Goal: Information Seeking & Learning: Learn about a topic

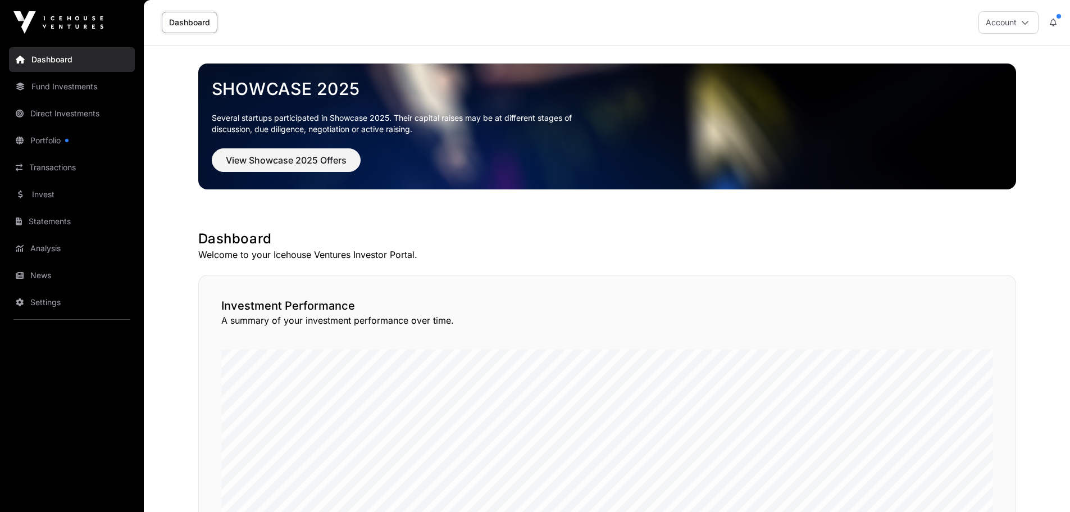
click at [72, 138] on link "Portfolio" at bounding box center [72, 140] width 126 height 25
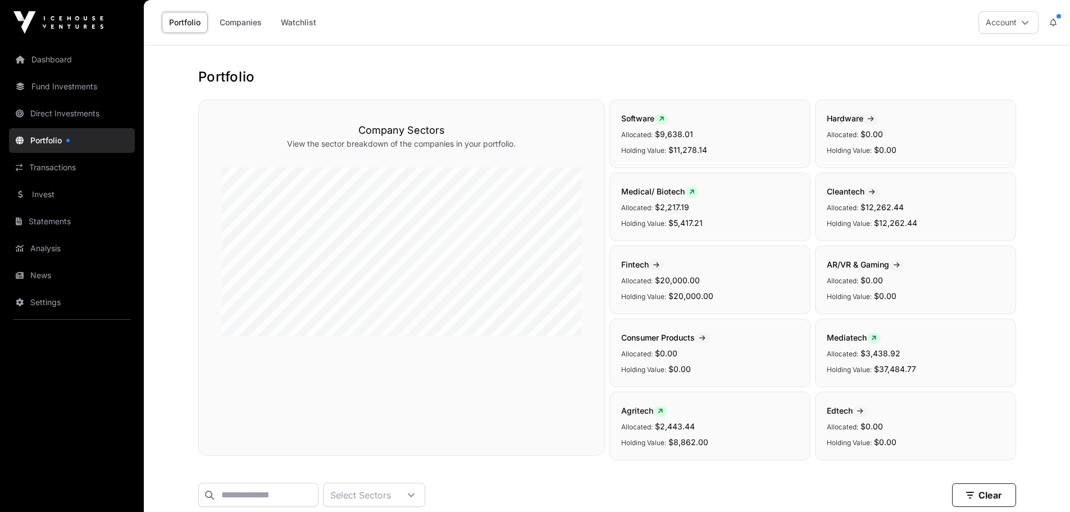
click at [47, 109] on link "Direct Investments" at bounding box center [72, 113] width 126 height 25
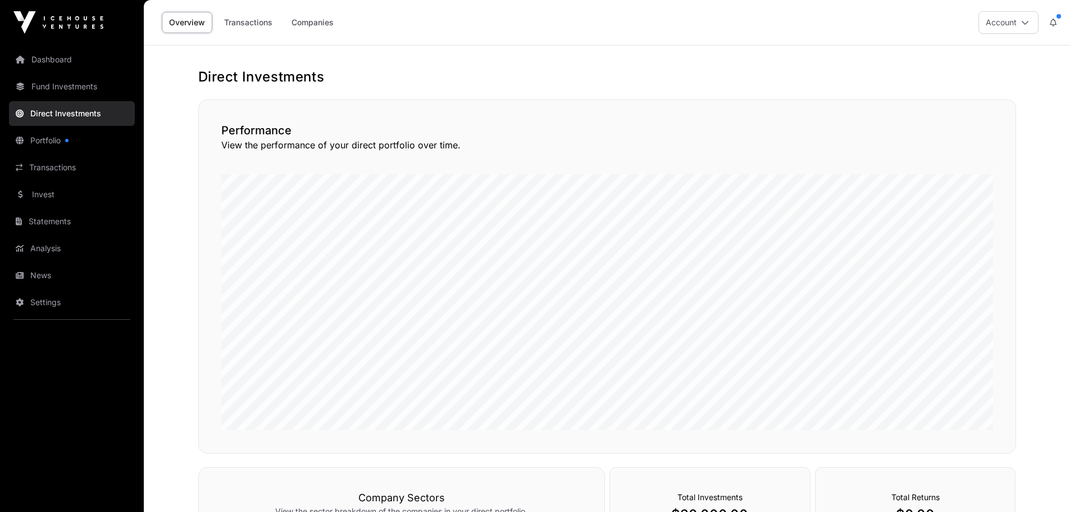
click at [316, 24] on link "Companies" at bounding box center [312, 22] width 57 height 21
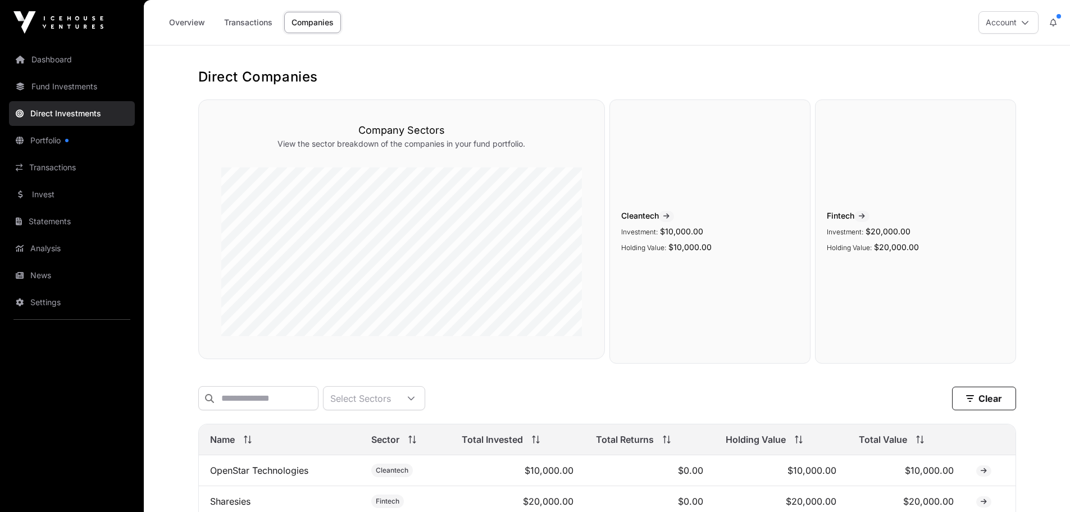
scroll to position [107, 0]
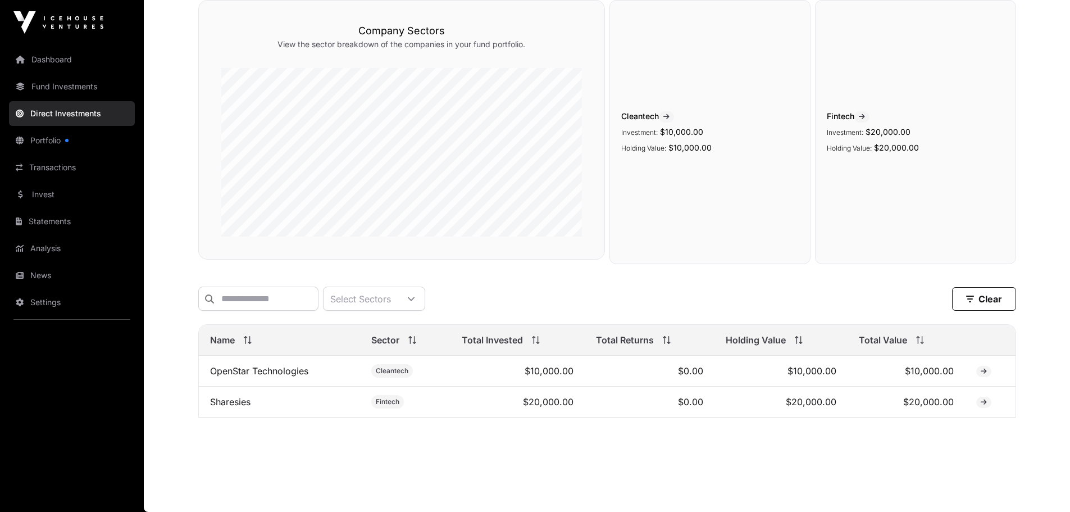
click at [241, 402] on link "Sharesies" at bounding box center [230, 401] width 40 height 11
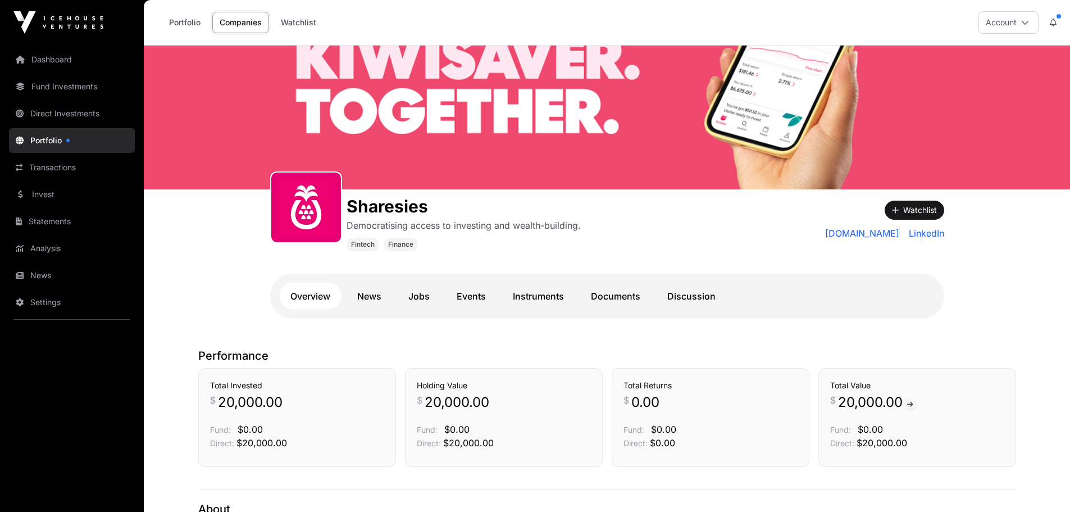
click at [360, 299] on link "News" at bounding box center [369, 296] width 47 height 27
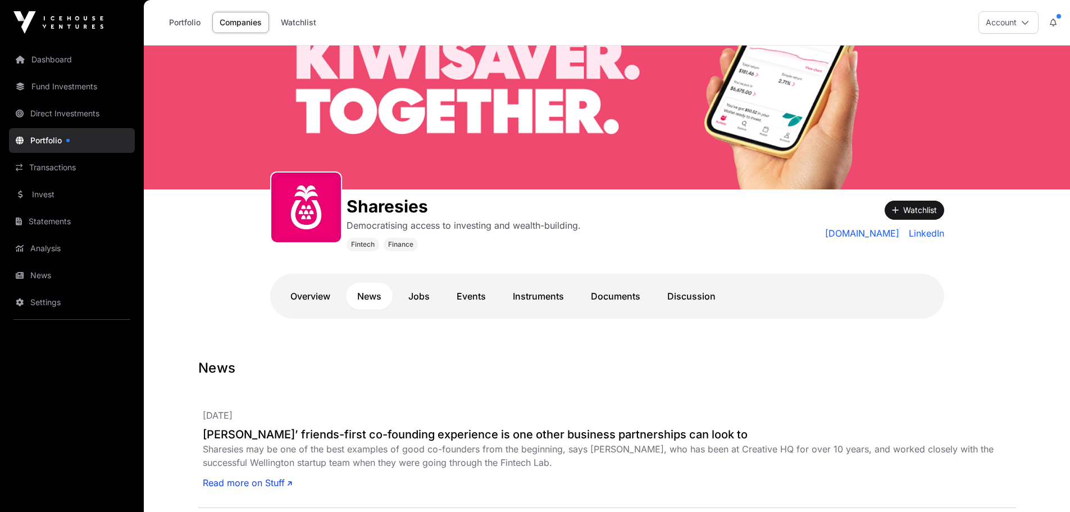
click at [619, 299] on link "Documents" at bounding box center [616, 296] width 72 height 27
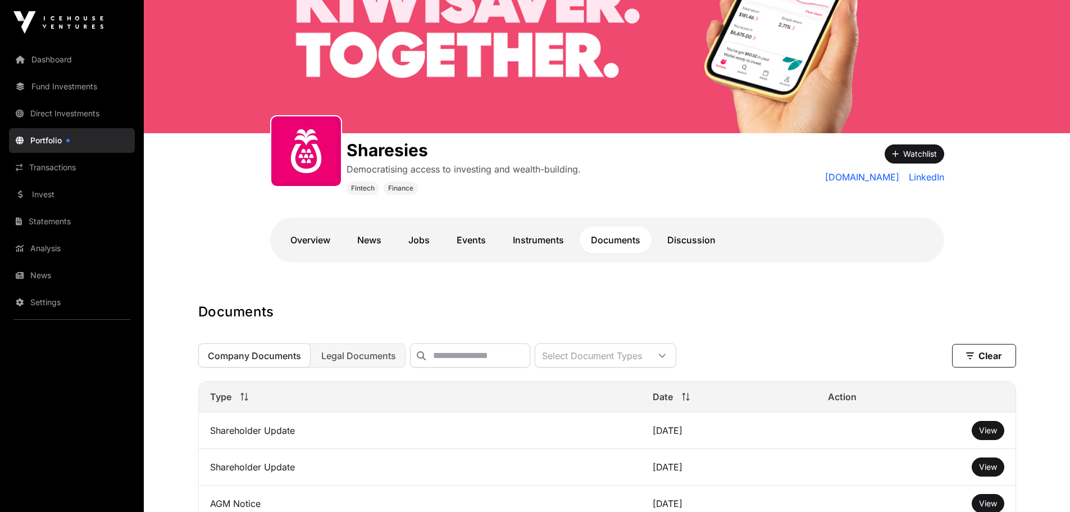
scroll to position [112, 0]
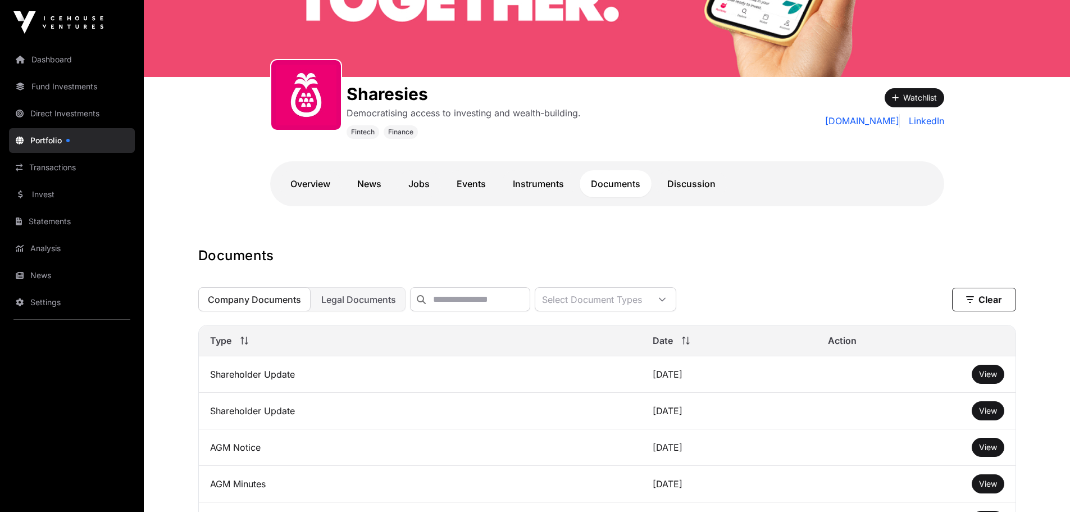
click at [697, 186] on link "Discussion" at bounding box center [691, 183] width 71 height 27
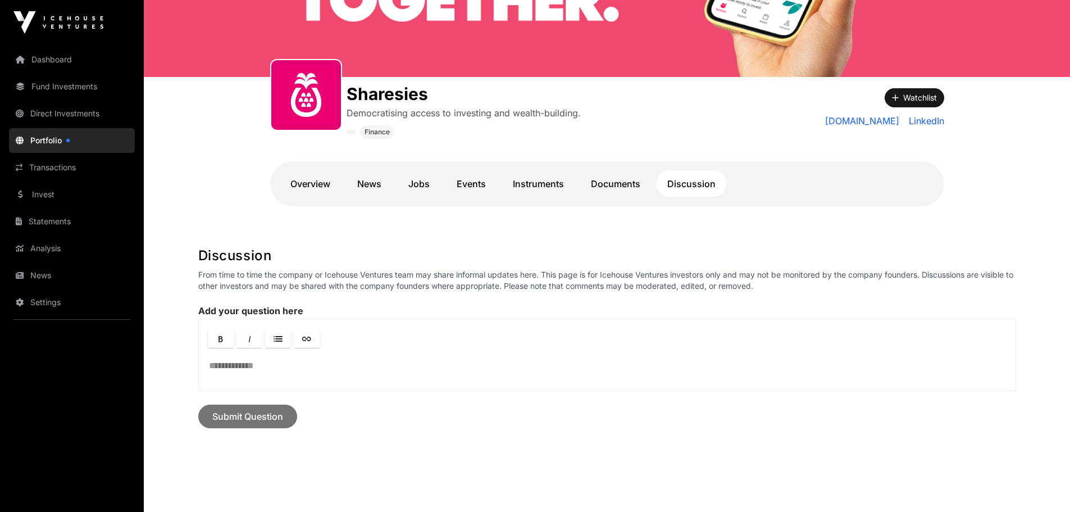
click at [599, 184] on link "Documents" at bounding box center [616, 183] width 72 height 27
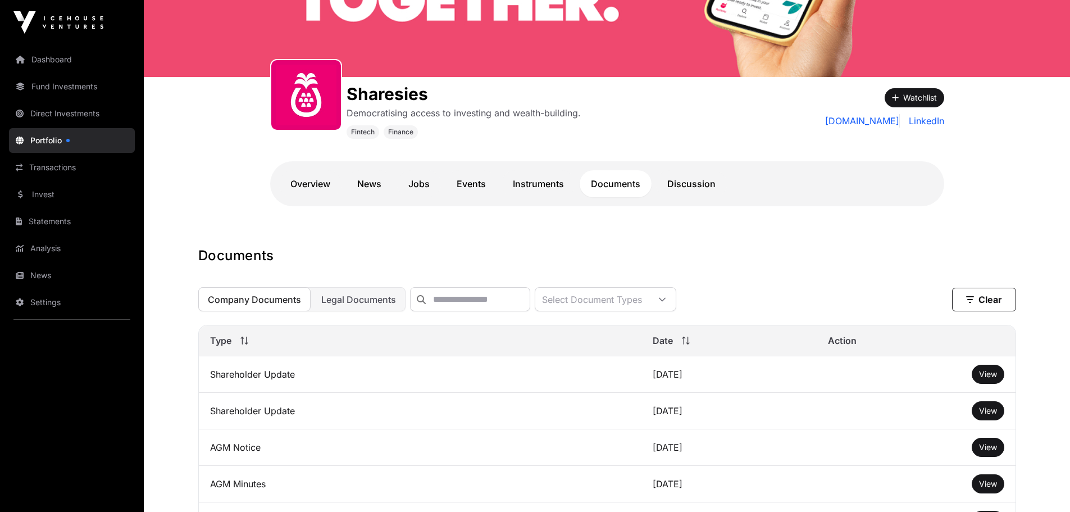
click at [990, 379] on span "View" at bounding box center [988, 374] width 18 height 10
